Goal: Task Accomplishment & Management: Use online tool/utility

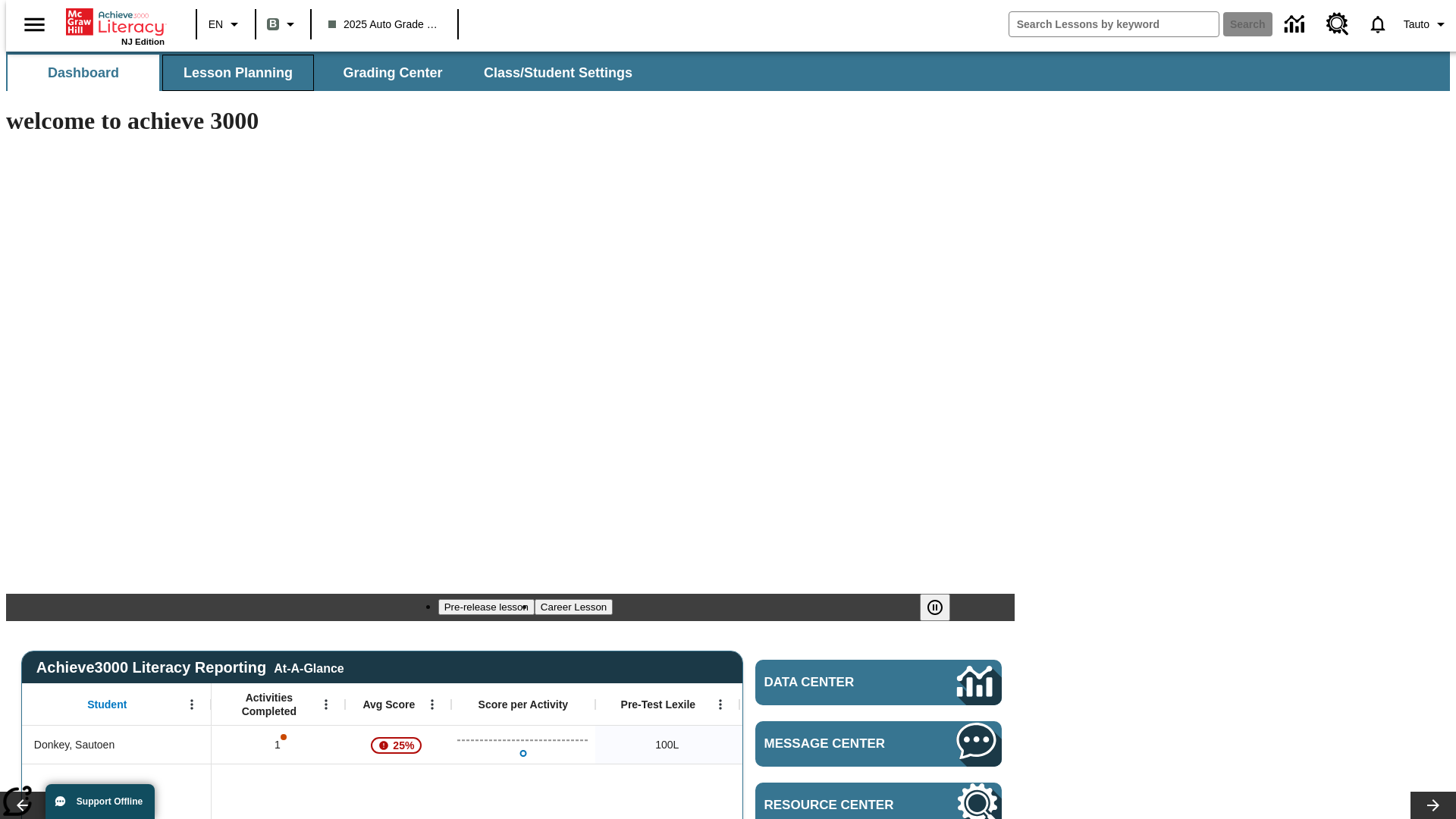
click at [232, 73] on span "Lesson Planning" at bounding box center [238, 73] width 109 height 18
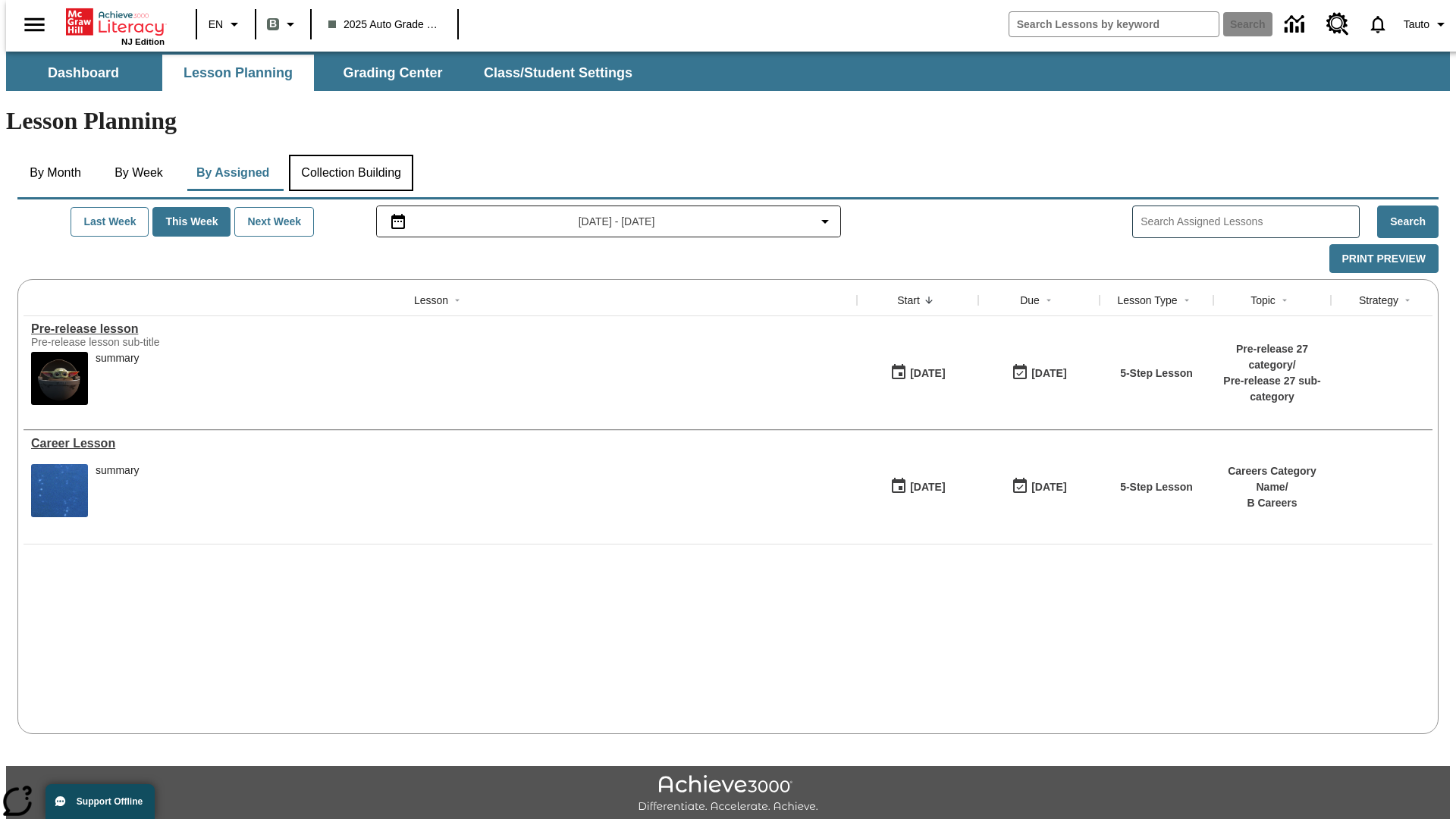
click at [350, 155] on button "Collection Building" at bounding box center [351, 173] width 124 height 36
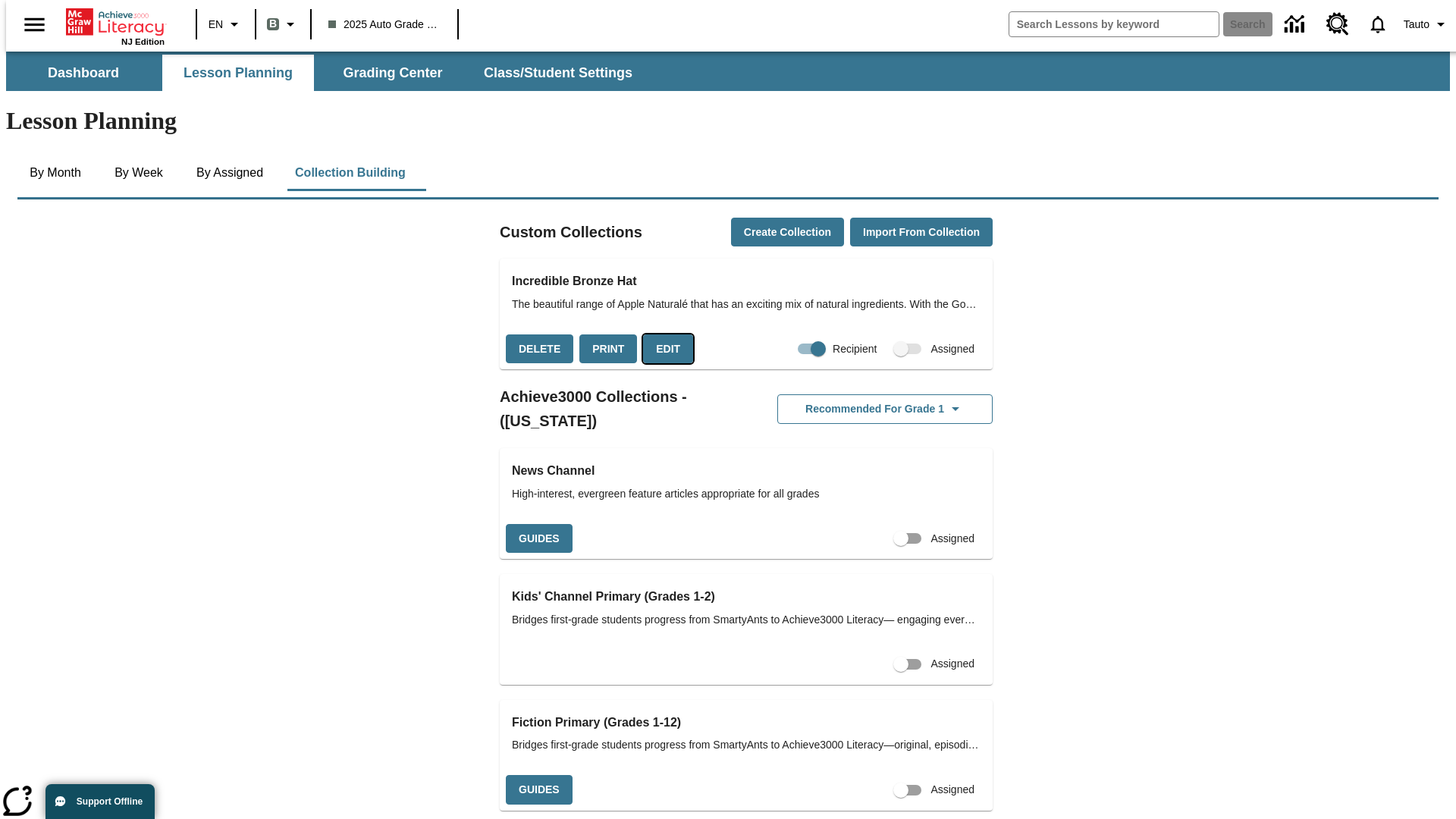
click at [663, 334] on button "Edit" at bounding box center [669, 348] width 50 height 29
